Goal: Transaction & Acquisition: Purchase product/service

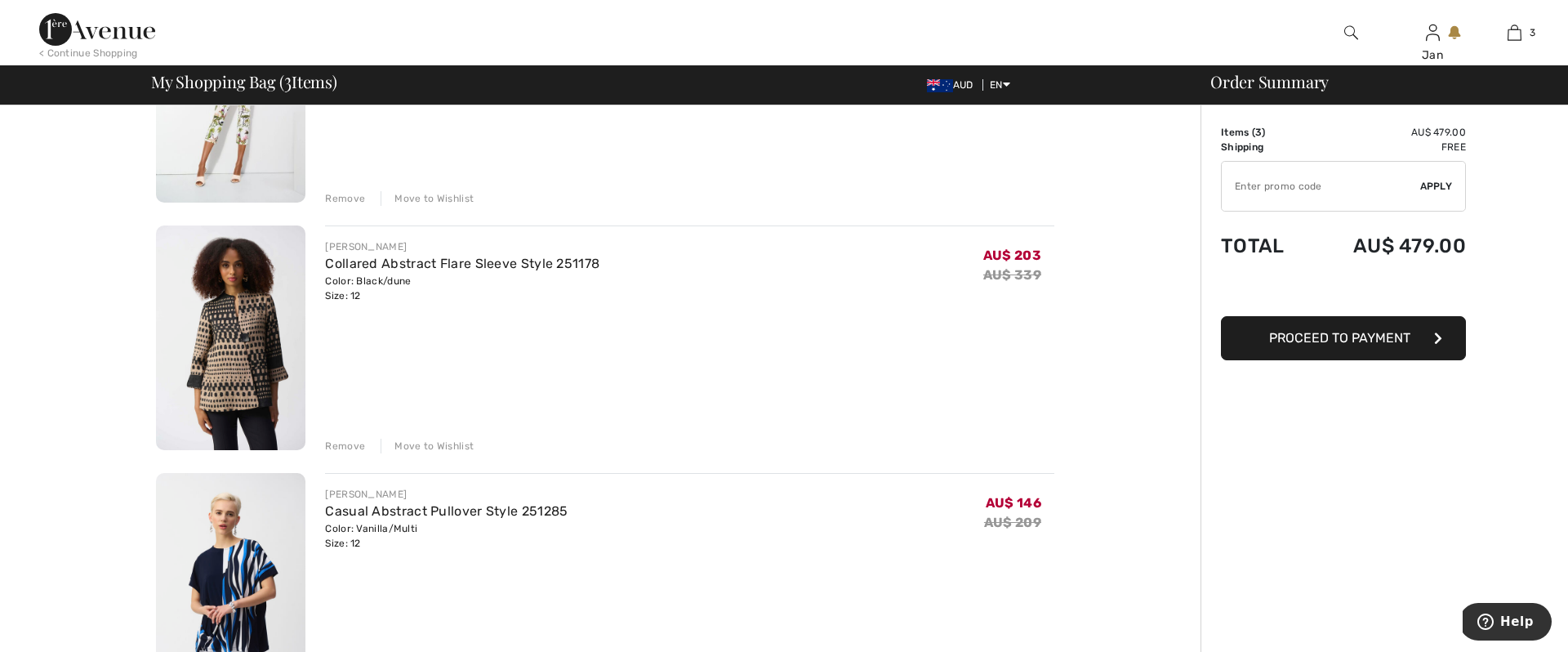
scroll to position [259, 0]
click at [254, 351] on img at bounding box center [230, 341] width 150 height 224
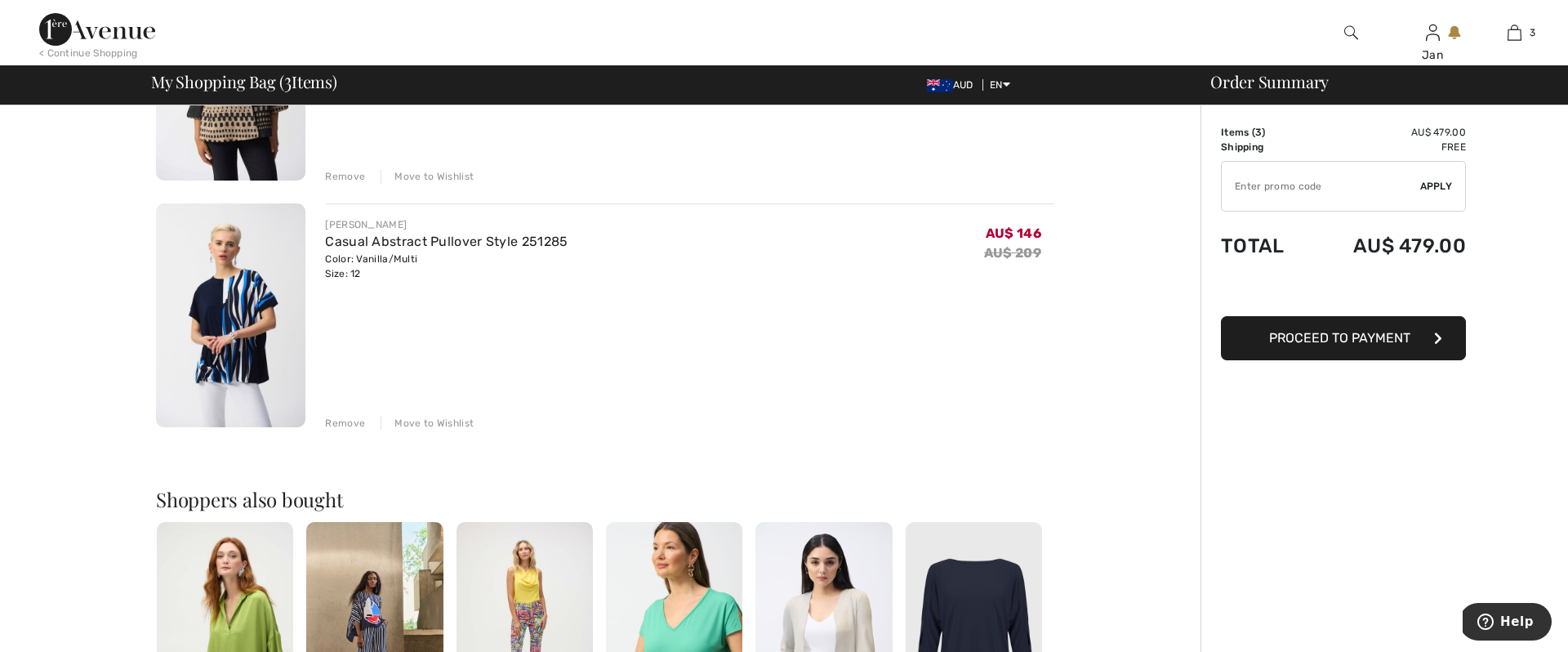
scroll to position [532, 0]
click at [371, 243] on link "Casual Abstract Pullover Style 251285" at bounding box center [446, 241] width 243 height 16
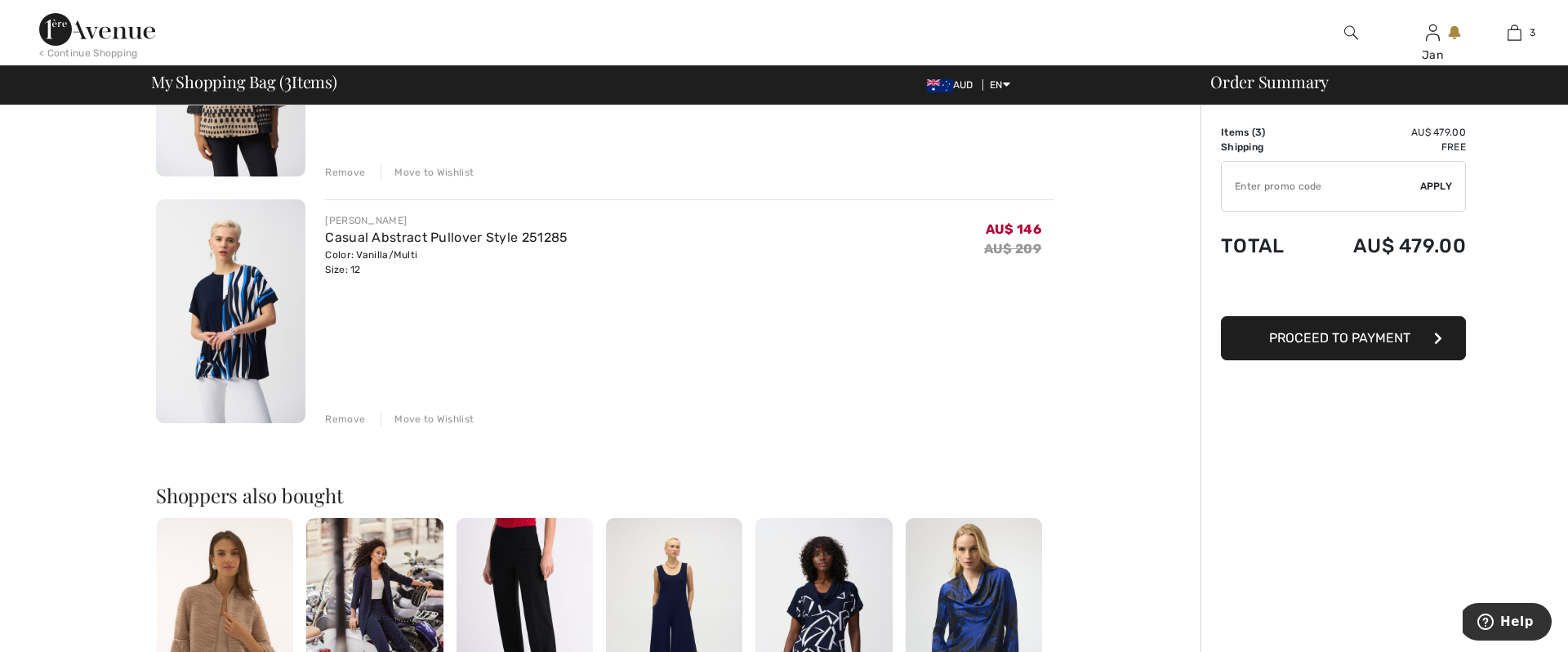
scroll to position [536, 0]
click at [349, 416] on div "Remove" at bounding box center [345, 418] width 40 height 15
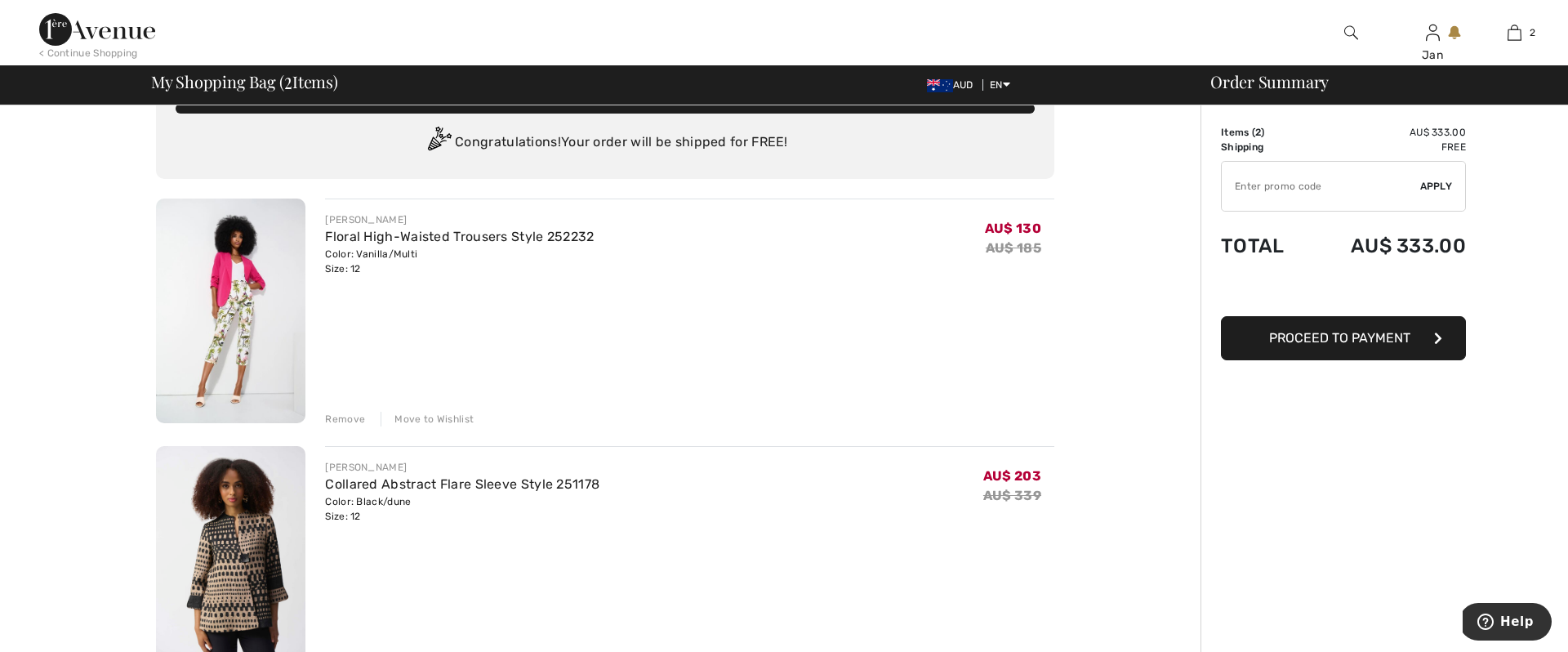
scroll to position [32, 0]
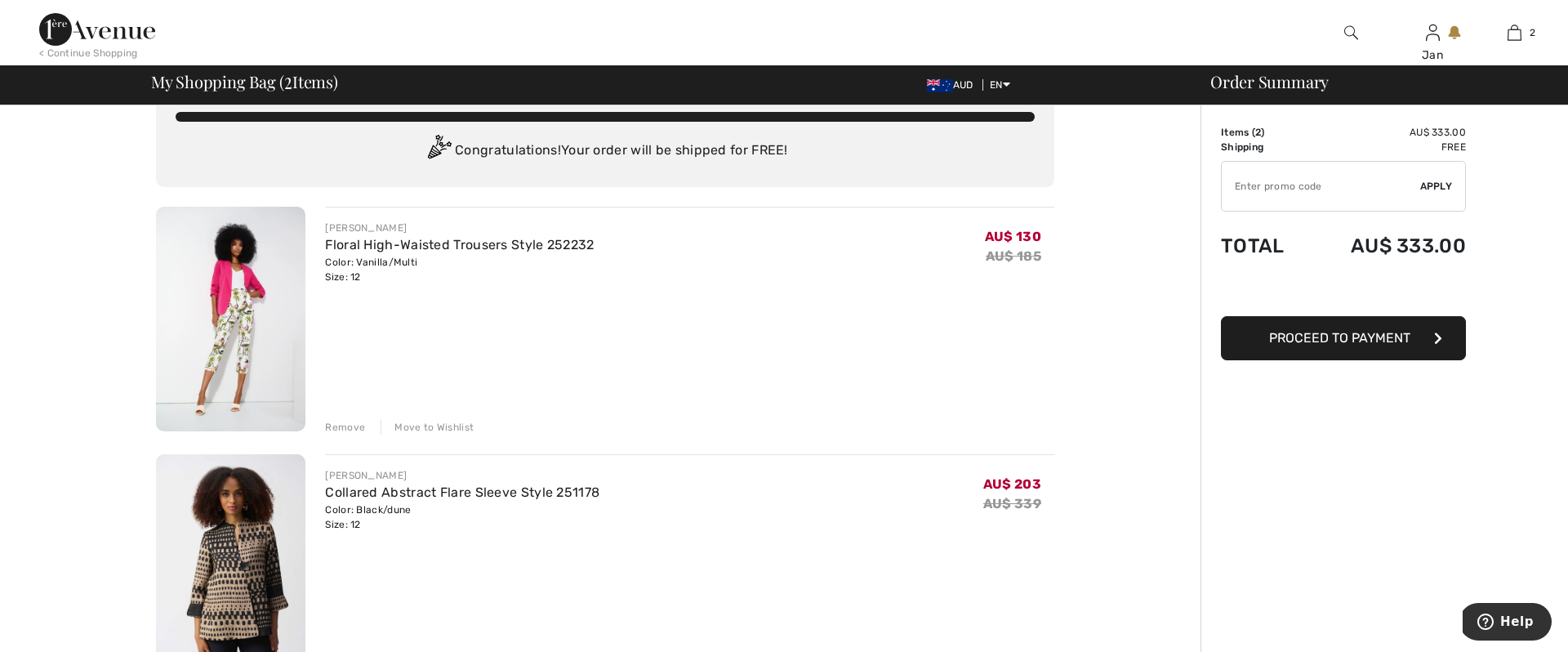
click at [247, 301] on img at bounding box center [230, 319] width 150 height 224
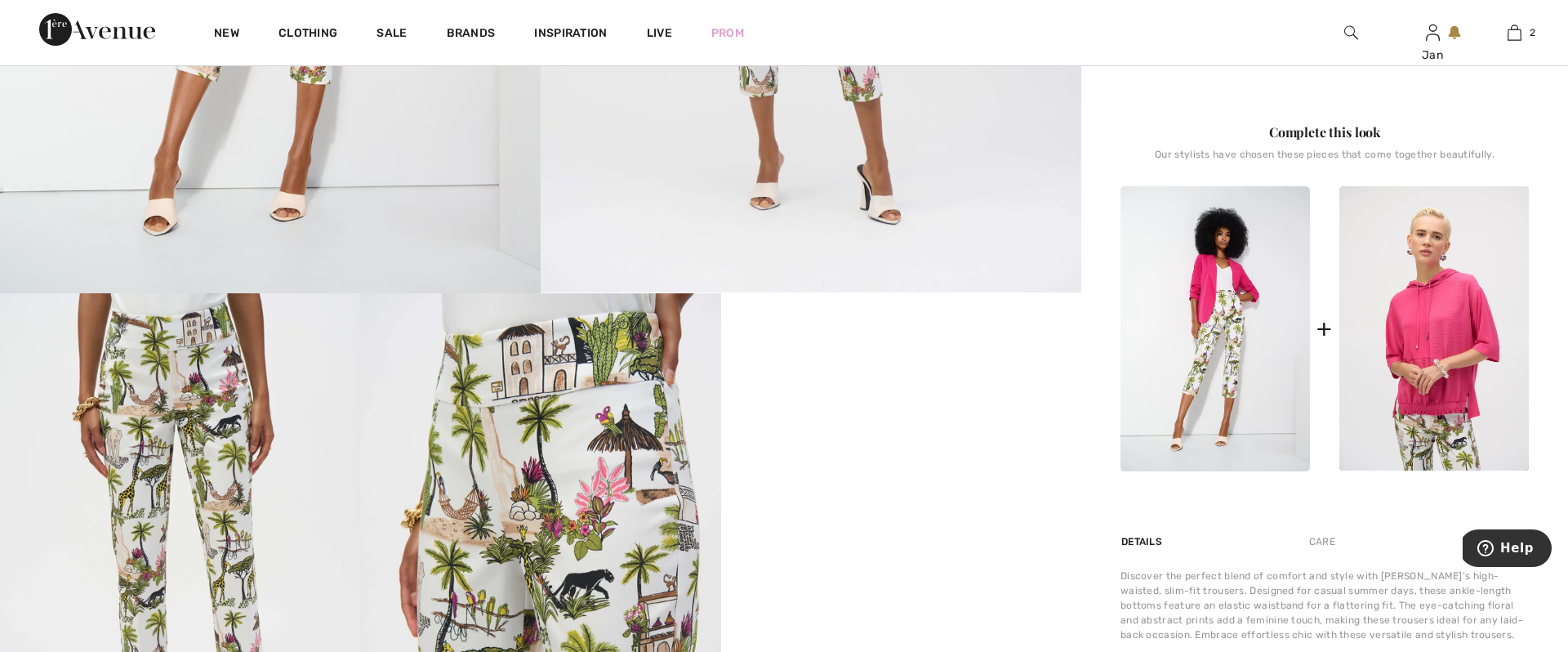
scroll to position [597, 0]
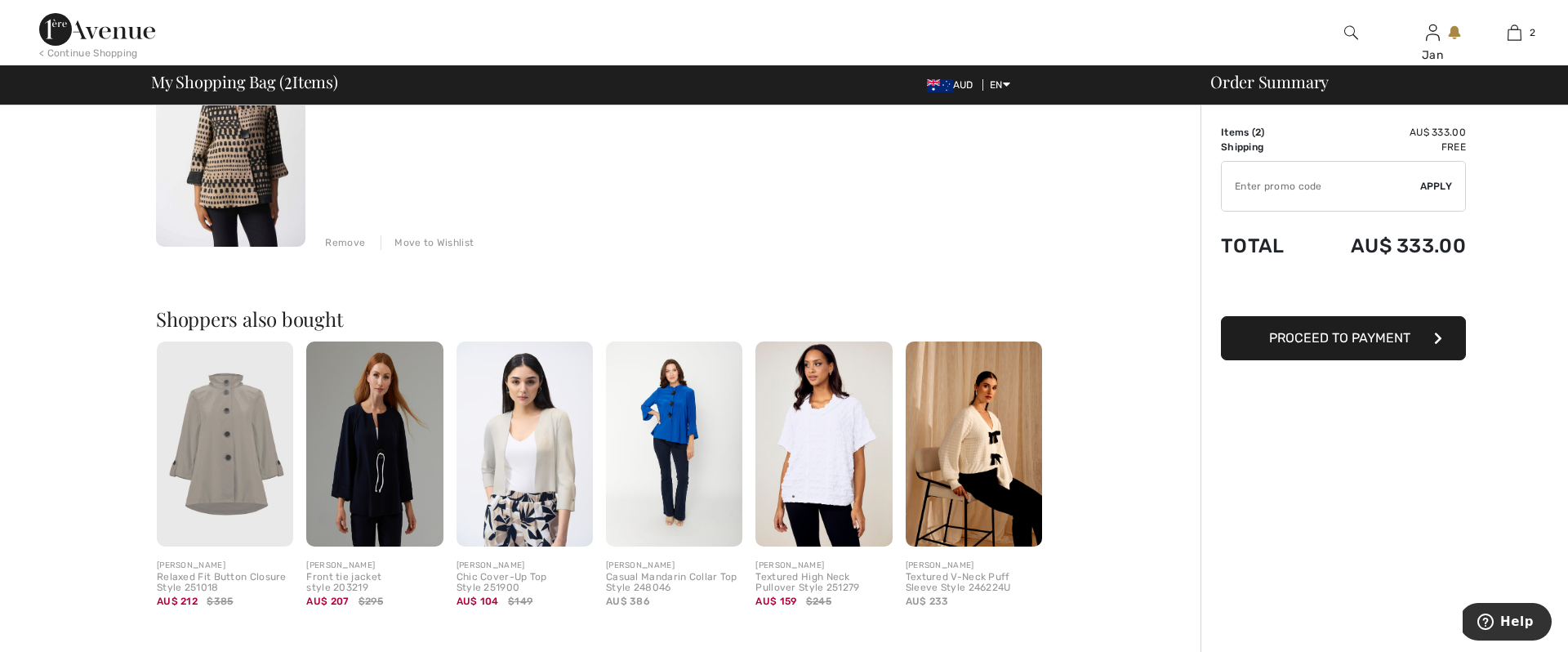
scroll to position [534, 0]
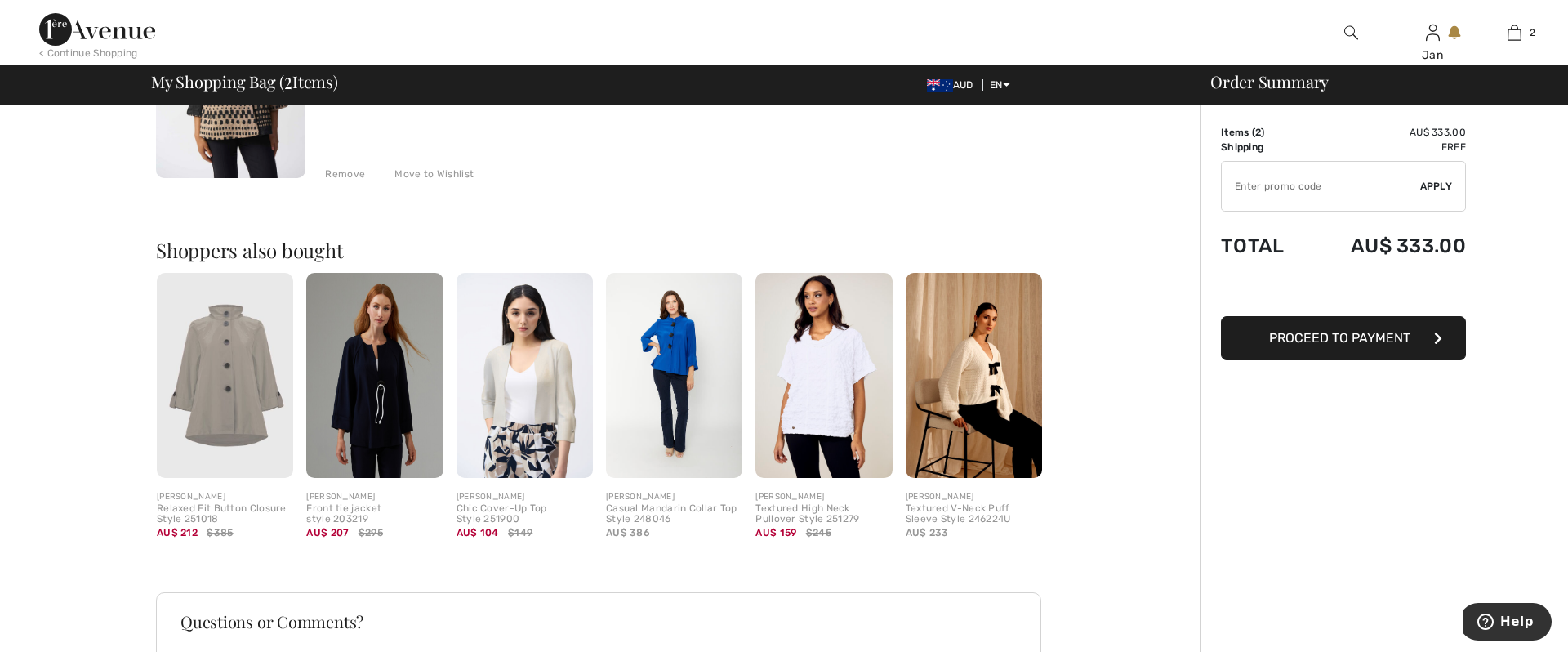
click at [223, 366] on img at bounding box center [225, 375] width 137 height 205
